Goal: Browse casually

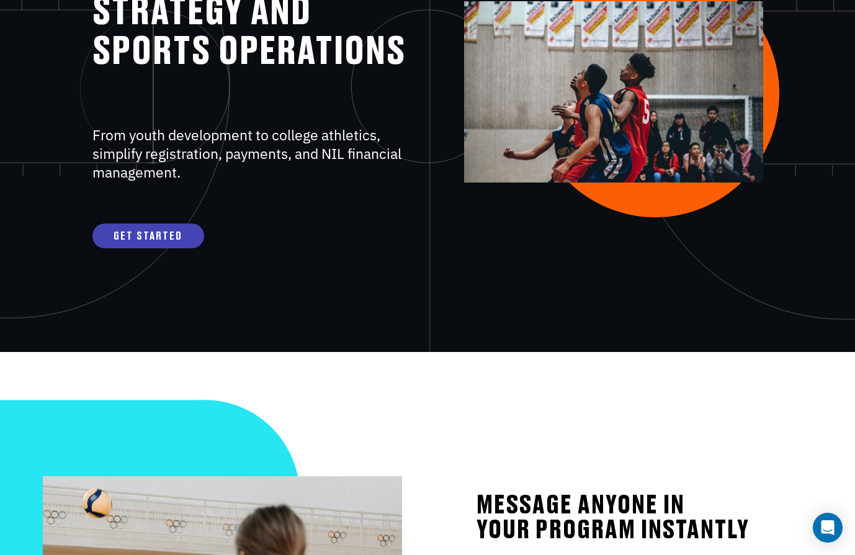
scroll to position [151, 0]
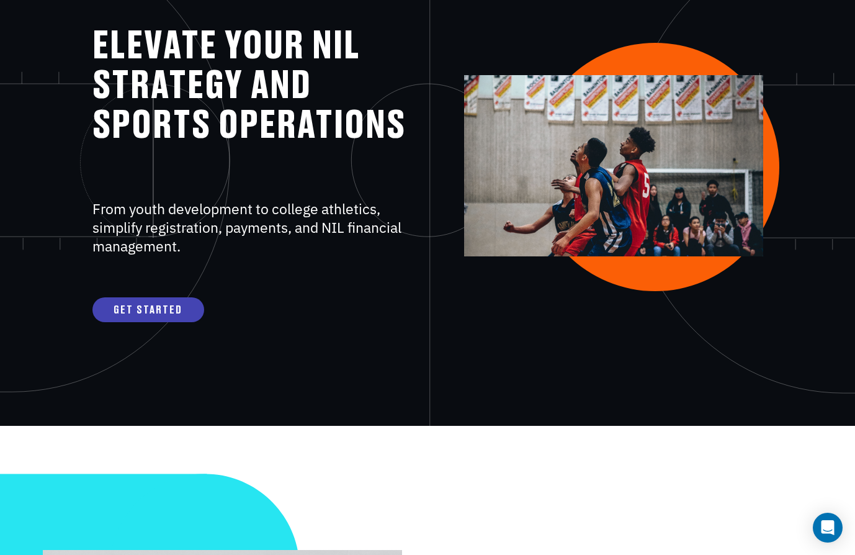
click at [194, 246] on p "From youth development to college athletics, simplify registration, payments, a…" at bounding box center [253, 219] width 322 height 71
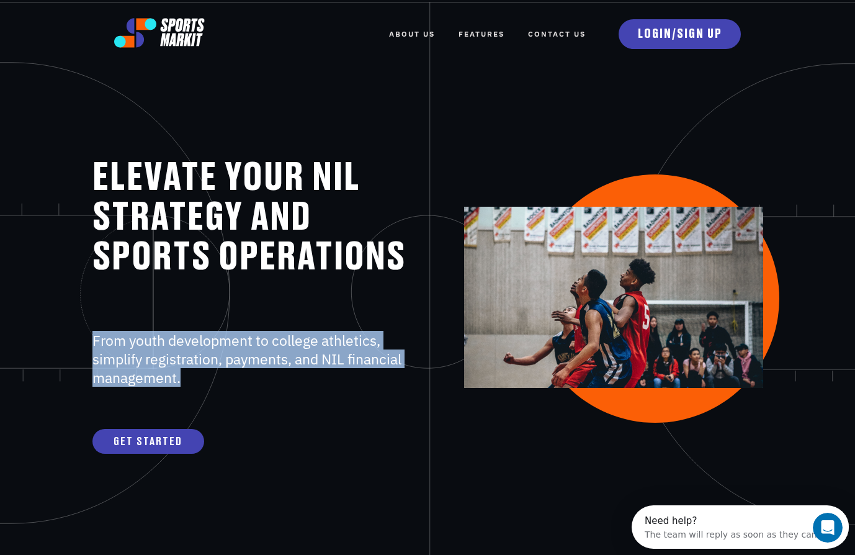
scroll to position [0, 0]
drag, startPoint x: 187, startPoint y: 376, endPoint x: 91, endPoint y: 346, distance: 101.5
click at [91, 345] on div "ELEVATE YOUR NIL STRATEGY AND SPORTS OPERATIONS From youth development to colle…" at bounding box center [427, 297] width 689 height 312
copy span "From youth development to college athletics, simplify registration, payments, a…"
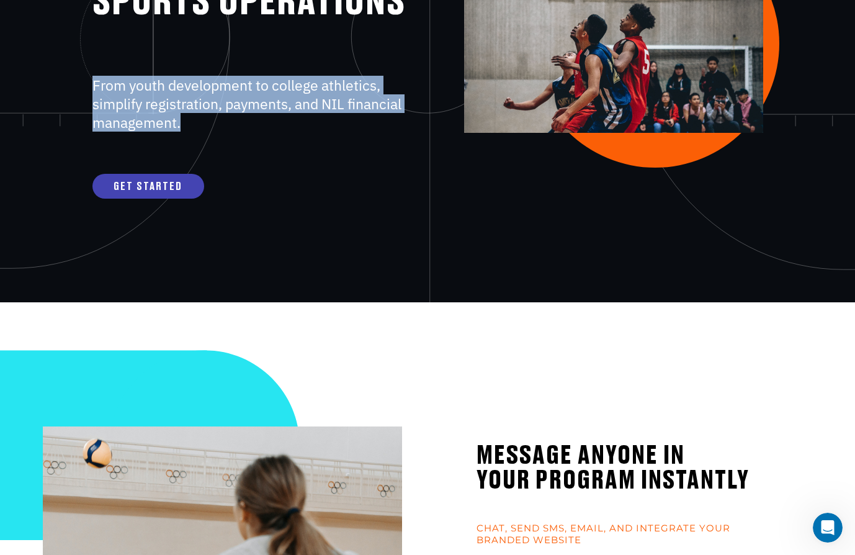
scroll to position [564, 0]
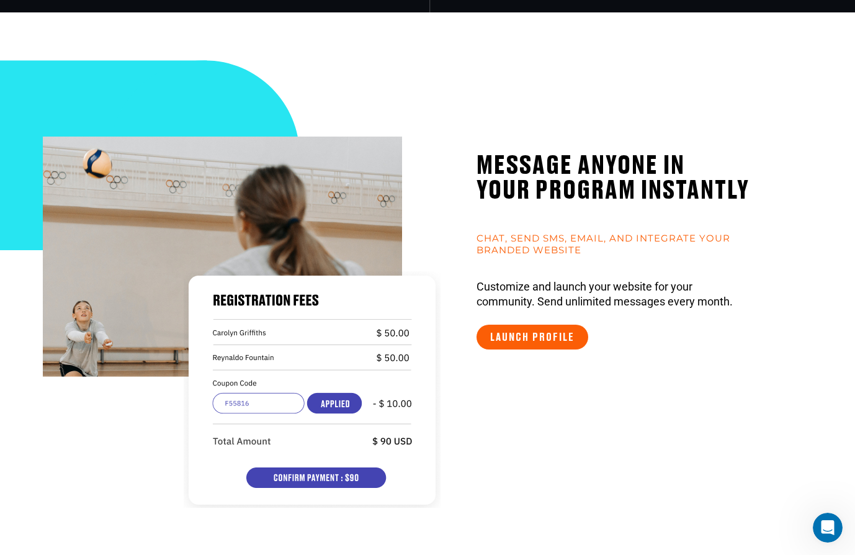
drag, startPoint x: 728, startPoint y: 299, endPoint x: 531, endPoint y: 208, distance: 217.7
click at [531, 208] on div "MESSAGE aNYONE IN YOUR PROGRAM INSTANTLY chat, Send SMS, Email, and integrate y…" at bounding box center [645, 243] width 336 height 213
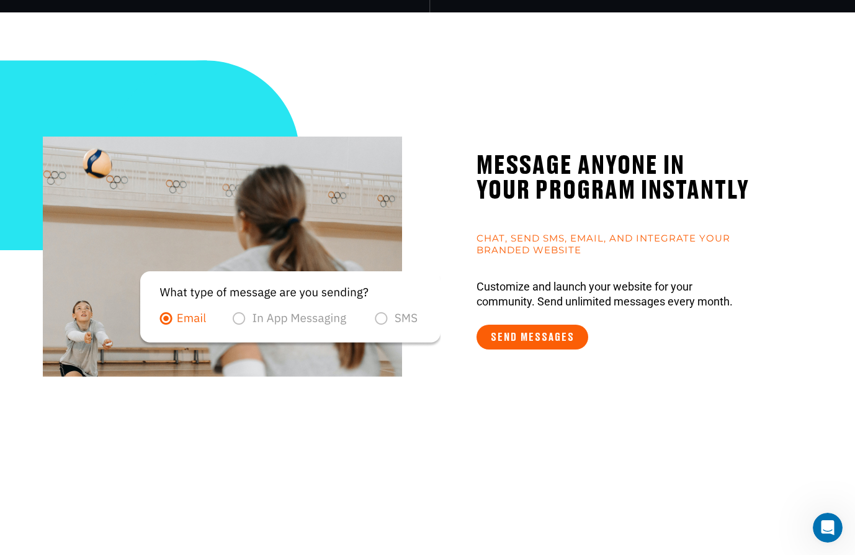
drag, startPoint x: 483, startPoint y: 159, endPoint x: 647, endPoint y: 241, distance: 183.4
click at [647, 241] on div "MESSAGE aNYONE IN YOUR PROGRAM INSTANTLY chat, Send SMS, Email, and integrate y…" at bounding box center [645, 243] width 336 height 213
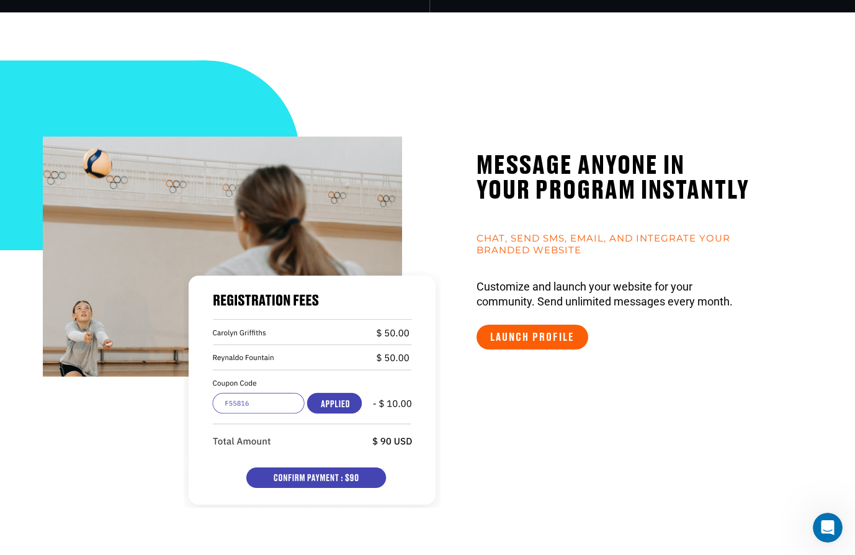
drag, startPoint x: 726, startPoint y: 302, endPoint x: 532, endPoint y: 308, distance: 194.3
click at [532, 308] on p "Customize and launch your website for your community. Send unlimited messages e…" at bounding box center [645, 288] width 336 height 42
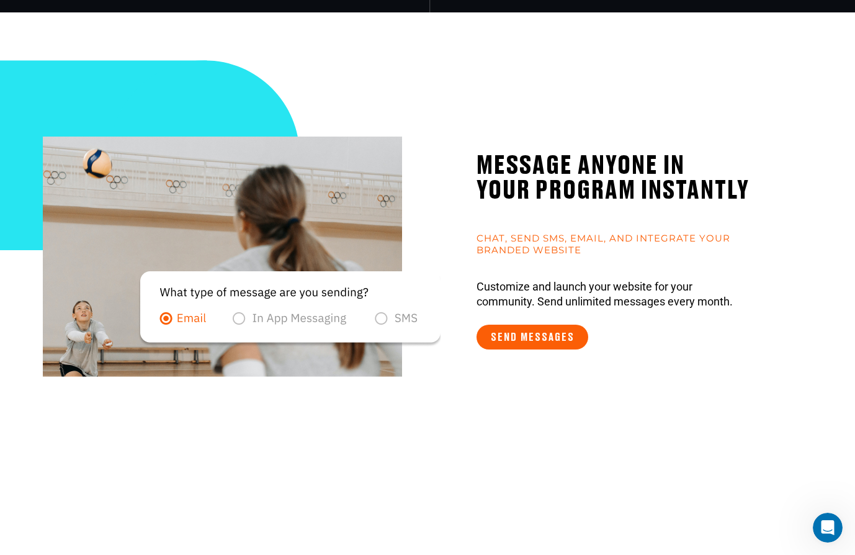
click at [532, 308] on p "Customize and launch your website for your community. Send unlimited messages e…" at bounding box center [645, 288] width 336 height 42
click at [504, 283] on p "Customize and launch your website for your community. Send unlimited messages e…" at bounding box center [645, 288] width 336 height 42
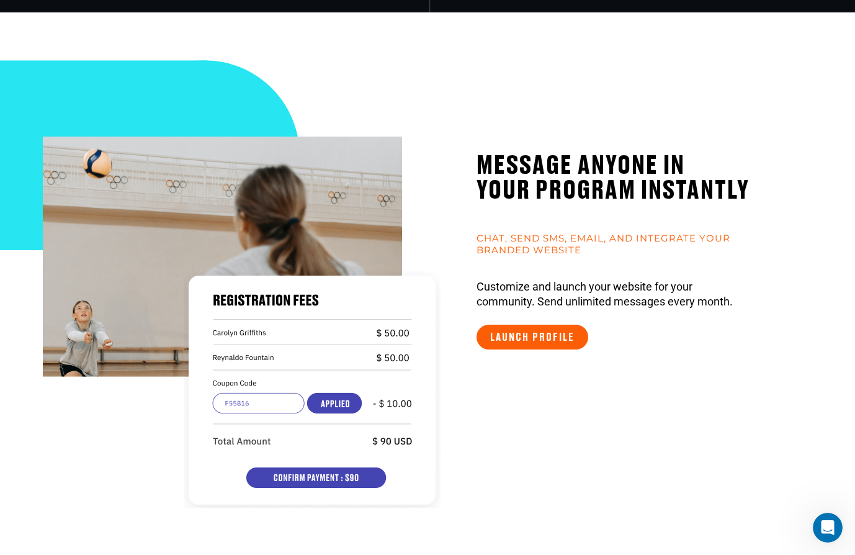
drag, startPoint x: 619, startPoint y: 302, endPoint x: 501, endPoint y: 290, distance: 118.4
click at [500, 290] on p "Customize and launch your website for your community. Send unlimited messages e…" at bounding box center [645, 288] width 336 height 42
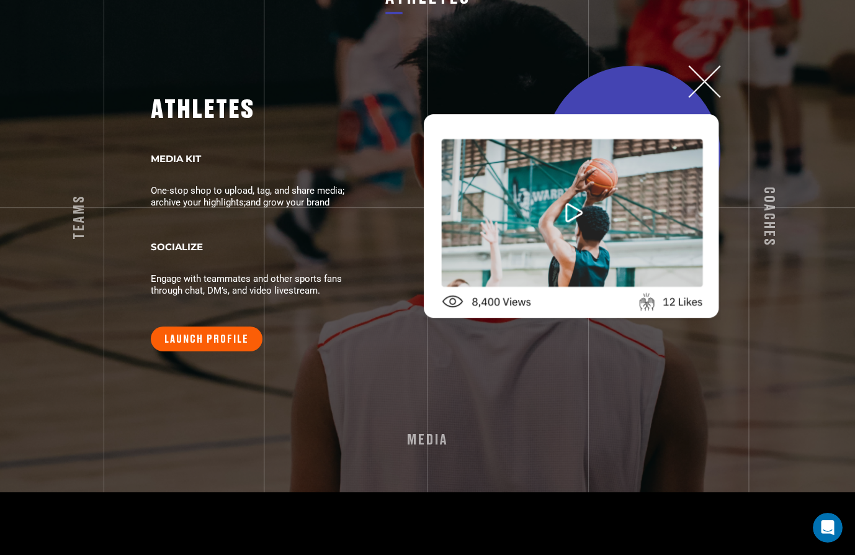
scroll to position [2444, 0]
